Goal: Navigation & Orientation: Find specific page/section

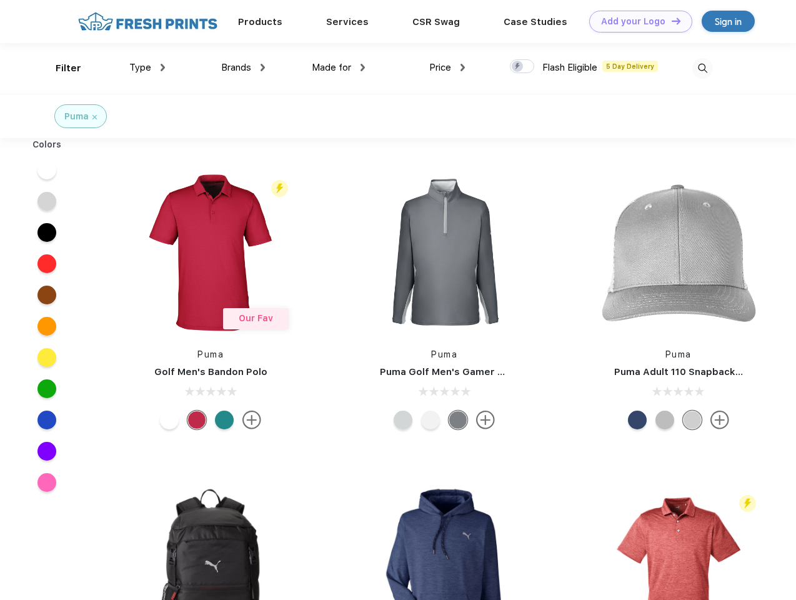
click at [636, 21] on link "Add your Logo Design Tool" at bounding box center [640, 22] width 103 height 22
click at [0, 0] on div "Design Tool" at bounding box center [0, 0] width 0 height 0
click at [671, 21] on link "Add your Logo Design Tool" at bounding box center [640, 22] width 103 height 22
click at [60, 68] on div "Filter" at bounding box center [69, 68] width 26 height 14
click at [147, 67] on span "Type" at bounding box center [140, 67] width 22 height 11
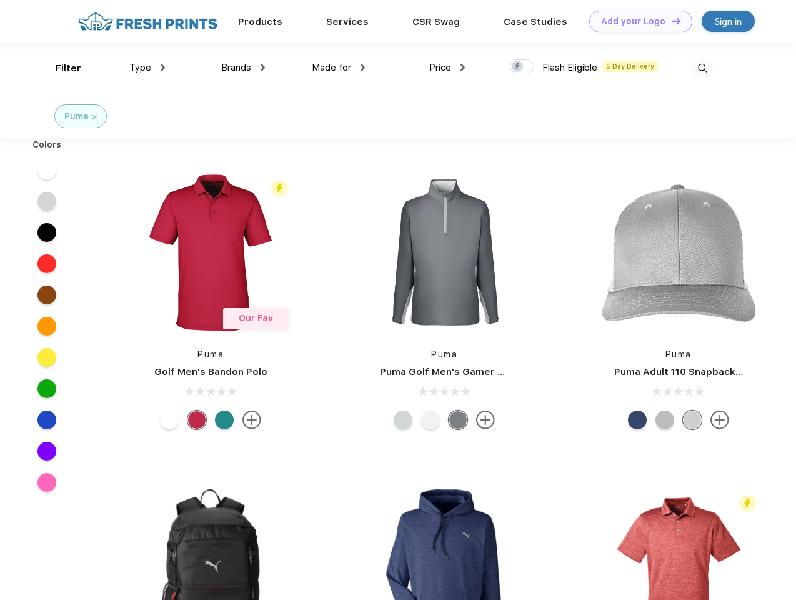
click at [243, 67] on span "Brands" at bounding box center [236, 67] width 30 height 11
click at [339, 67] on span "Made for" at bounding box center [331, 67] width 39 height 11
click at [447, 67] on span "Price" at bounding box center [440, 67] width 22 height 11
click at [522, 67] on div at bounding box center [522, 66] width 24 height 14
click at [518, 67] on input "checkbox" at bounding box center [514, 63] width 8 height 8
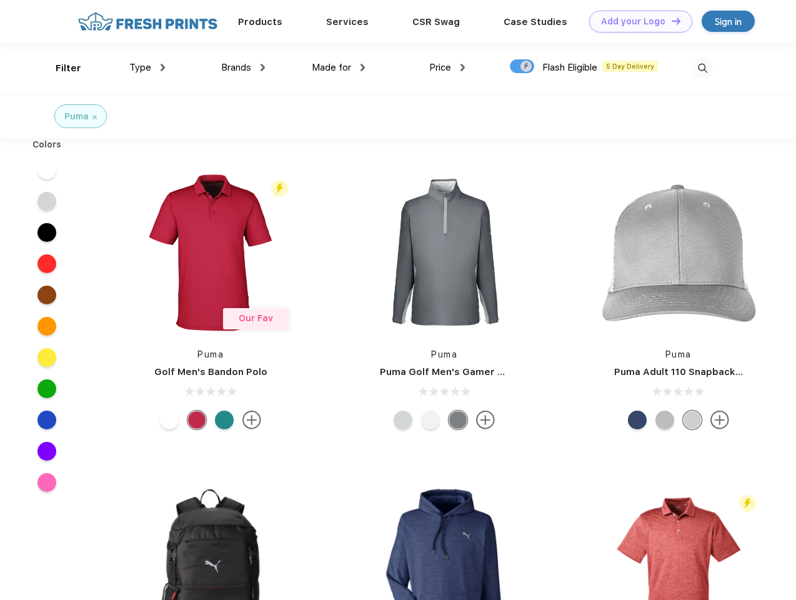
click at [702, 68] on img at bounding box center [702, 68] width 21 height 21
